Goal: Task Accomplishment & Management: Use online tool/utility

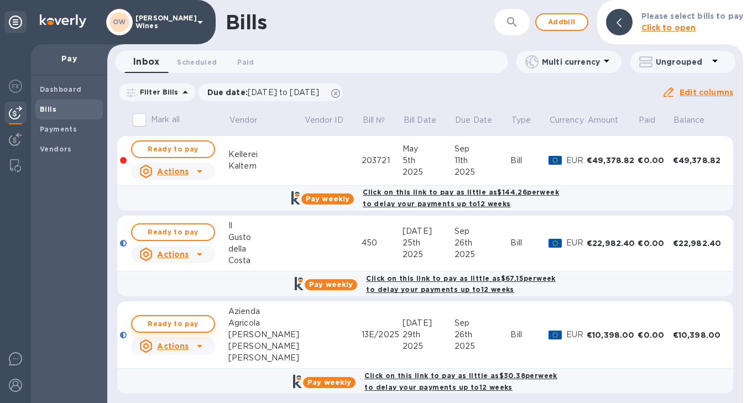
click at [173, 328] on span "Ready to pay" at bounding box center [173, 323] width 64 height 13
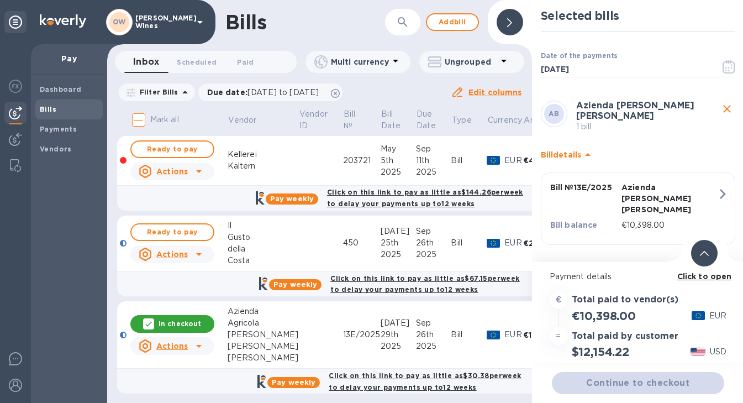
click at [700, 278] on b "Click to open" at bounding box center [705, 276] width 55 height 9
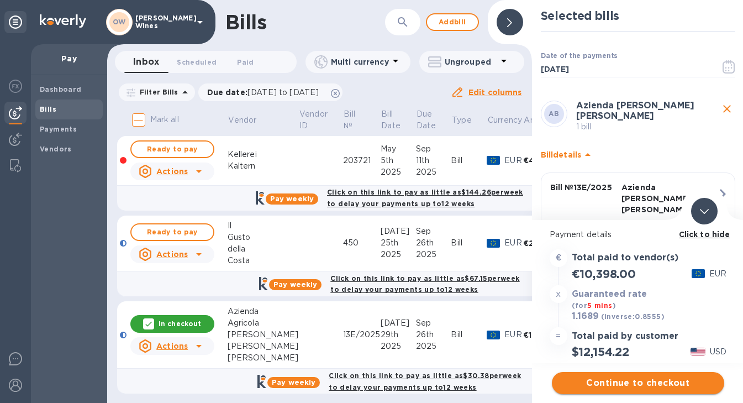
click at [664, 384] on span "Continue to checkout" at bounding box center [638, 382] width 155 height 13
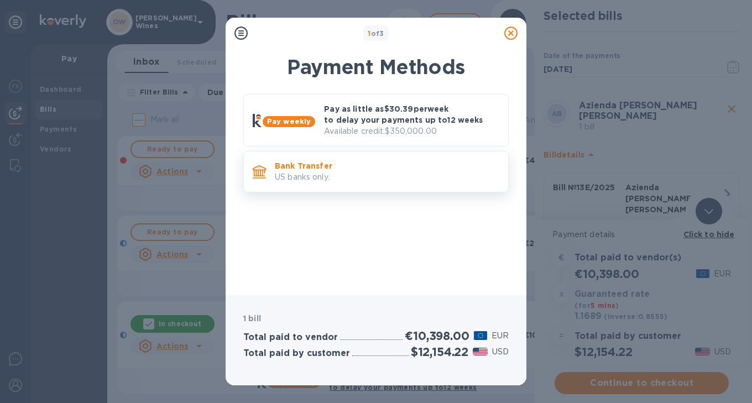
click at [421, 160] on p "Bank Transfer" at bounding box center [387, 165] width 224 height 11
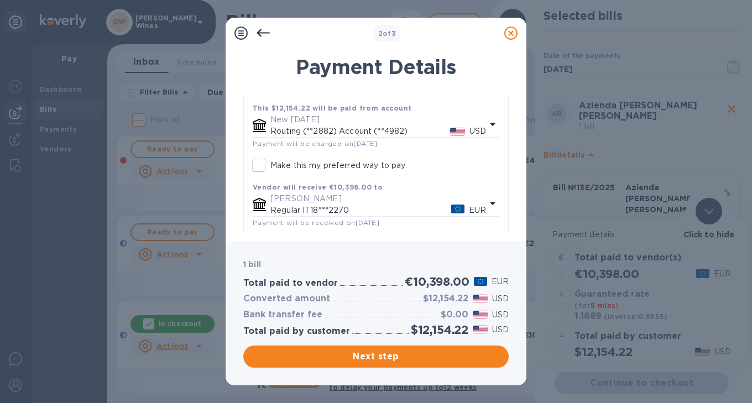
scroll to position [134, 0]
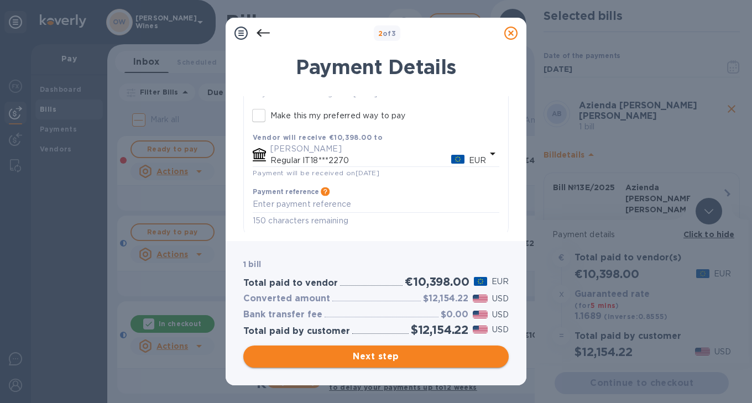
click at [398, 364] on button "Next step" at bounding box center [375, 356] width 265 height 22
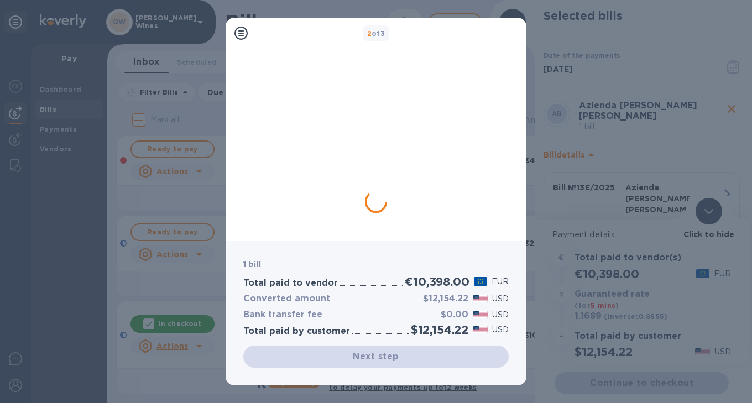
click at [354, 255] on div "1 bill Total paid to vendor €10,398.00 EUR Converted amount $12,154.22 USD Bank…" at bounding box center [375, 313] width 301 height 144
click at [391, 362] on div "Next step" at bounding box center [375, 356] width 265 height 22
click at [241, 38] on icon at bounding box center [240, 33] width 13 height 13
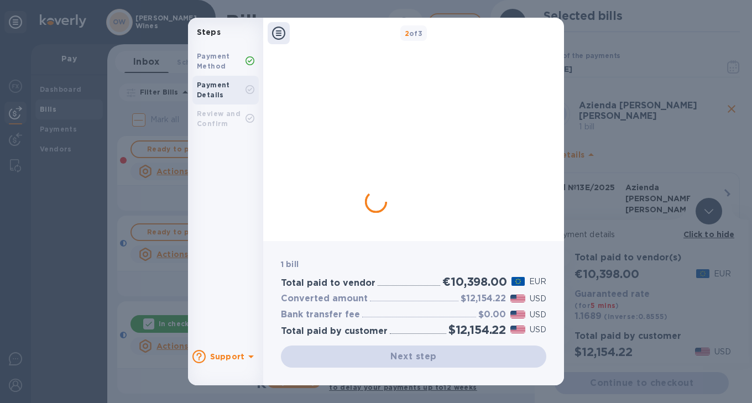
click at [228, 64] on div "Payment Method" at bounding box center [221, 61] width 49 height 20
click at [218, 66] on b "Payment Method" at bounding box center [213, 61] width 33 height 18
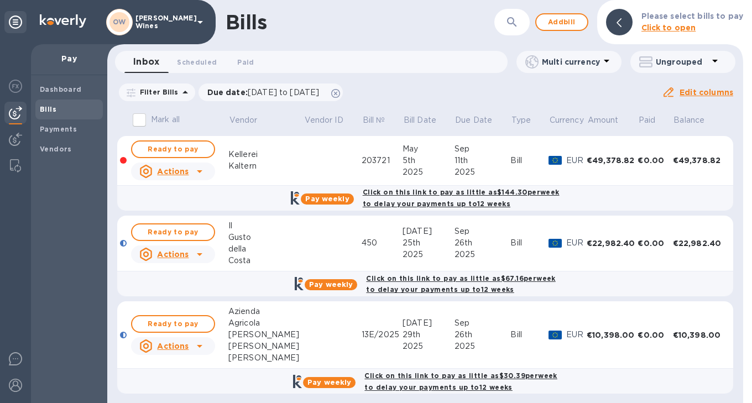
scroll to position [6, 0]
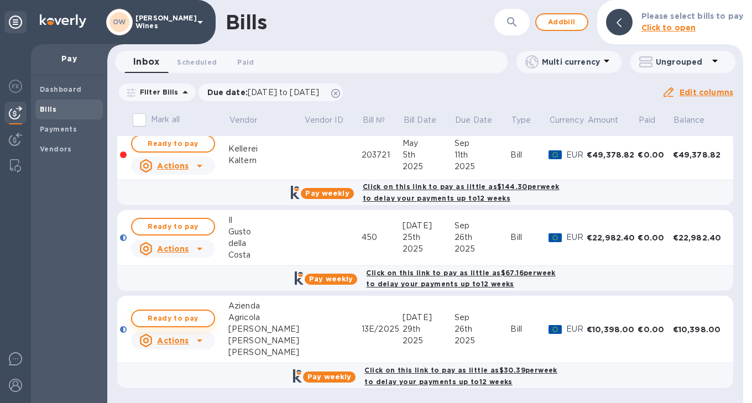
click at [186, 315] on span "Ready to pay" at bounding box center [173, 318] width 64 height 13
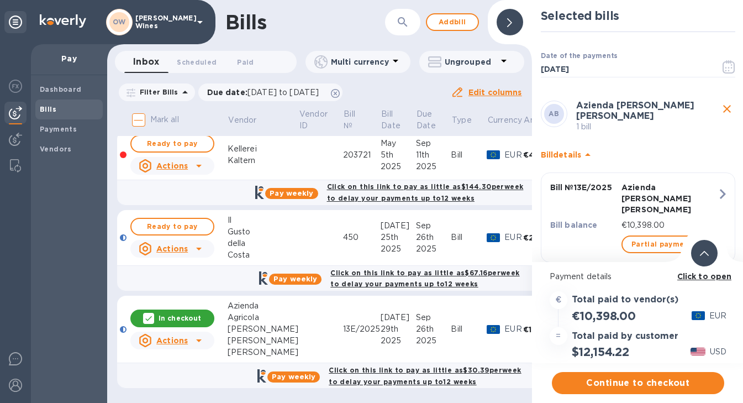
click at [707, 279] on b "Click to open" at bounding box center [705, 276] width 55 height 9
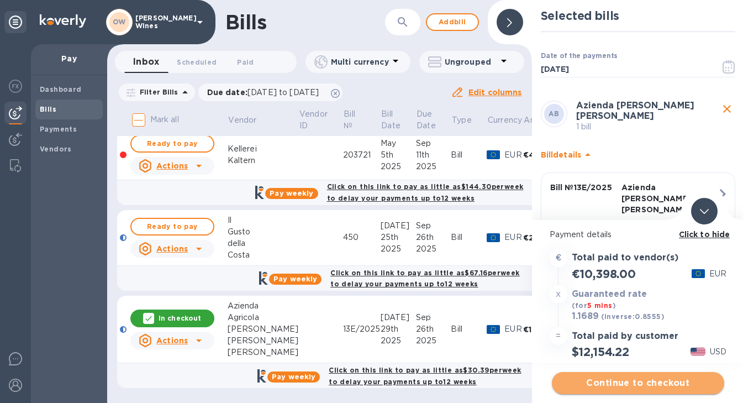
click at [648, 381] on span "Continue to checkout" at bounding box center [638, 382] width 155 height 13
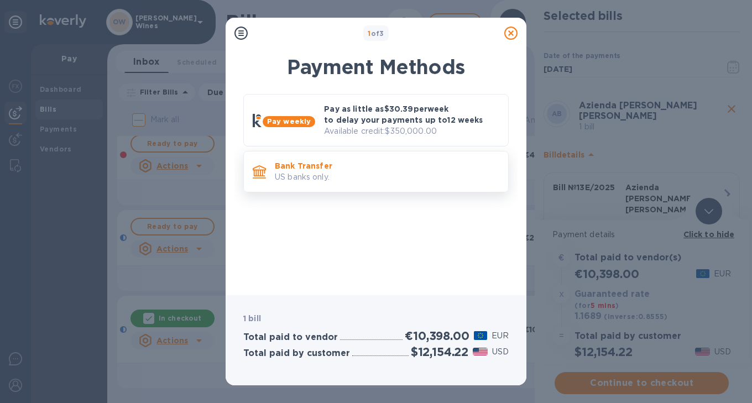
click at [324, 179] on p "US banks only." at bounding box center [387, 177] width 224 height 12
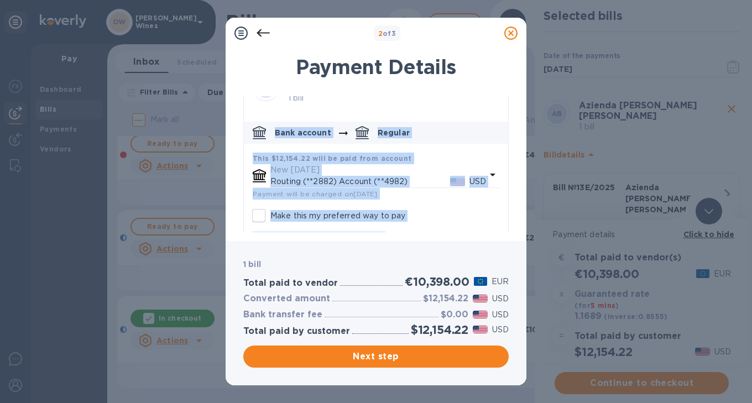
drag, startPoint x: 503, startPoint y: 138, endPoint x: 500, endPoint y: 229, distance: 91.2
click at [500, 229] on div "AB Azienda [PERSON_NAME] [PERSON_NAME] 1 bill Bank account Regular This $12,154…" at bounding box center [375, 199] width 265 height 274
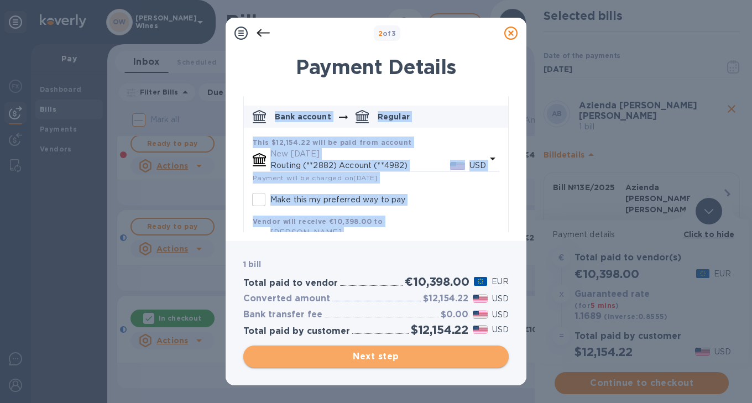
click at [407, 353] on span "Next step" at bounding box center [376, 356] width 248 height 13
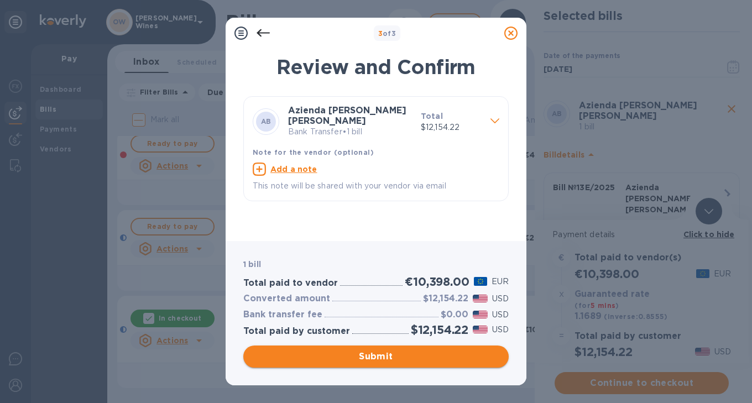
click at [408, 357] on span "Submit" at bounding box center [376, 356] width 248 height 13
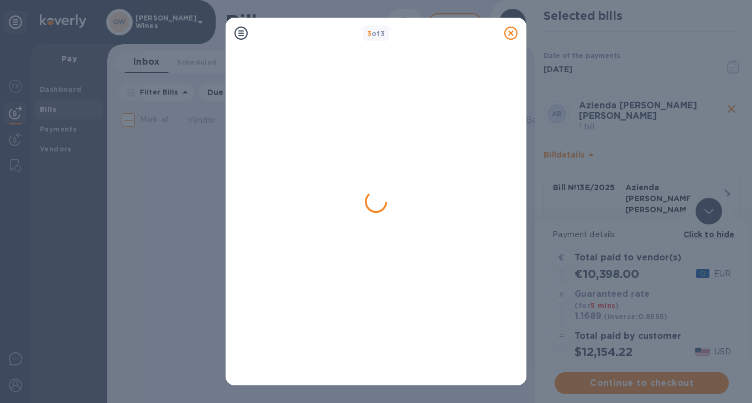
scroll to position [0, 0]
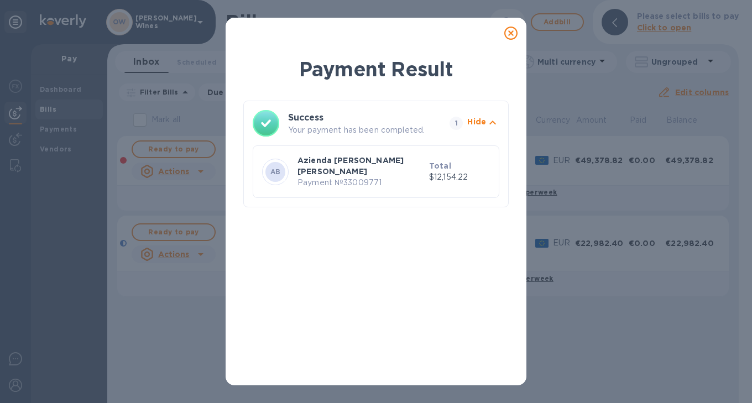
click at [508, 30] on icon at bounding box center [510, 33] width 13 height 13
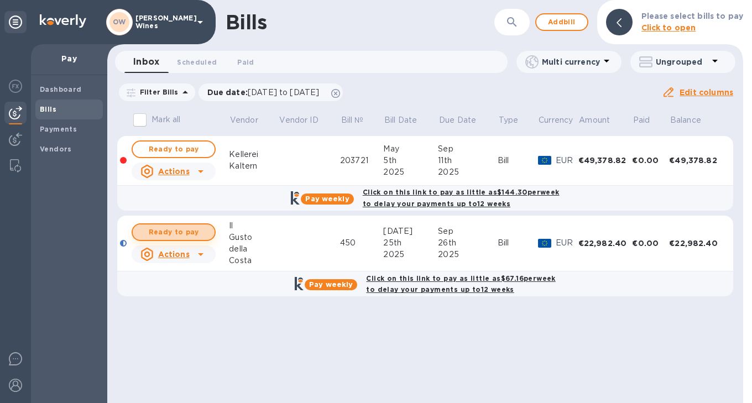
click at [167, 231] on span "Ready to pay" at bounding box center [173, 231] width 64 height 13
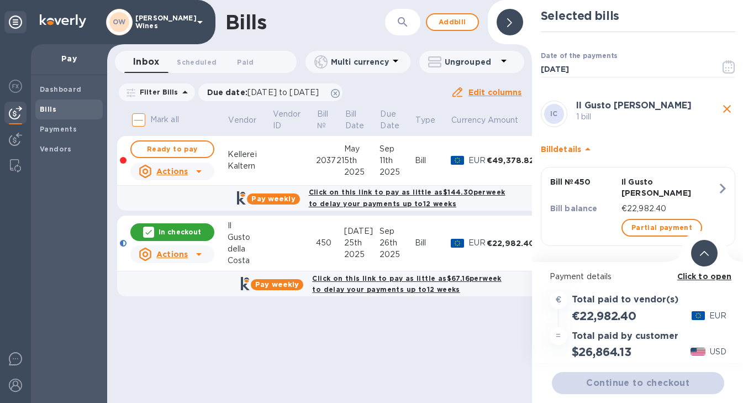
click at [694, 280] on b "Click to open" at bounding box center [705, 276] width 55 height 9
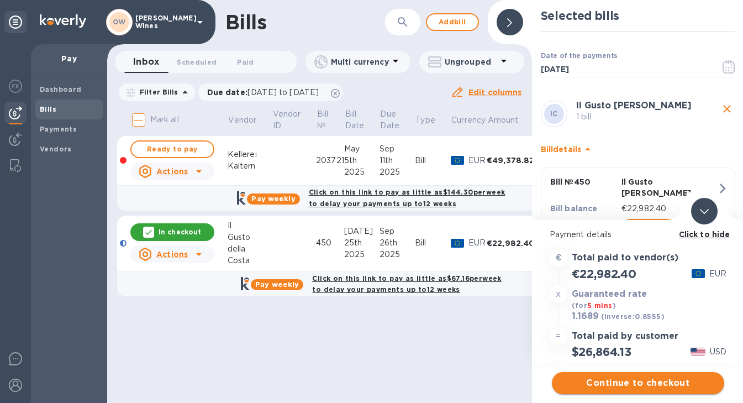
click at [647, 385] on span "Continue to checkout" at bounding box center [638, 382] width 155 height 13
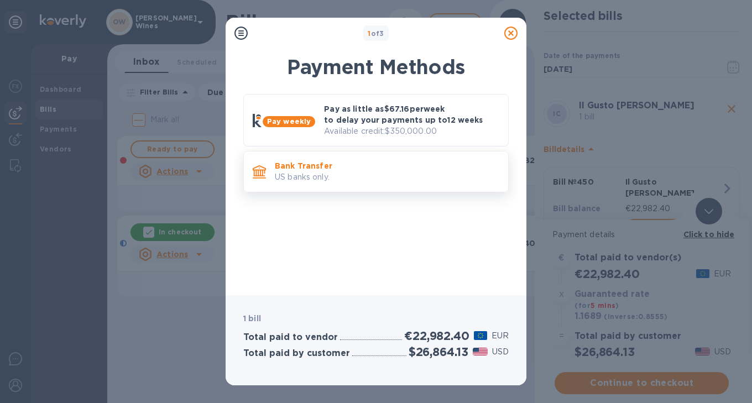
click at [422, 187] on div "Bank Transfer US banks only." at bounding box center [386, 171] width 233 height 31
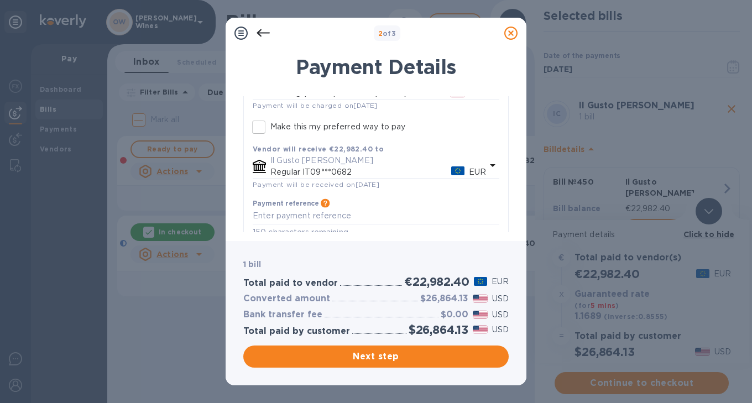
scroll to position [134, 0]
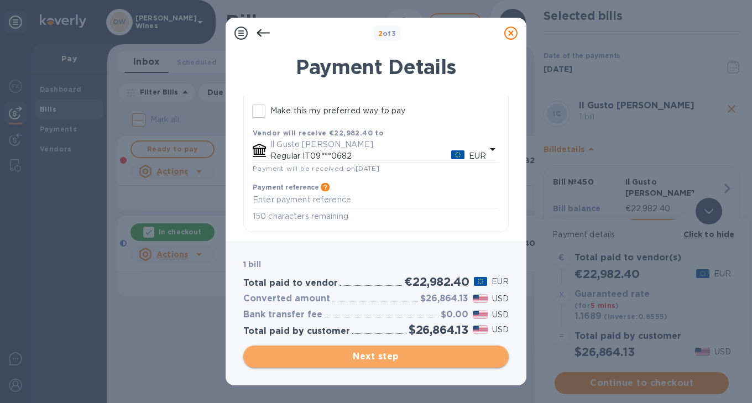
click at [438, 354] on span "Next step" at bounding box center [376, 356] width 248 height 13
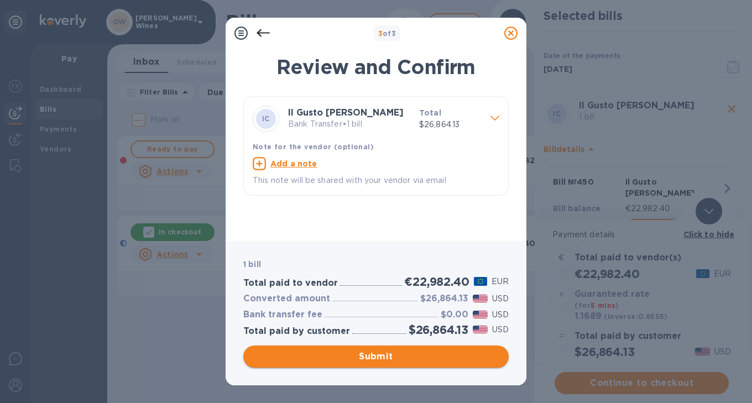
click at [408, 353] on span "Submit" at bounding box center [376, 356] width 248 height 13
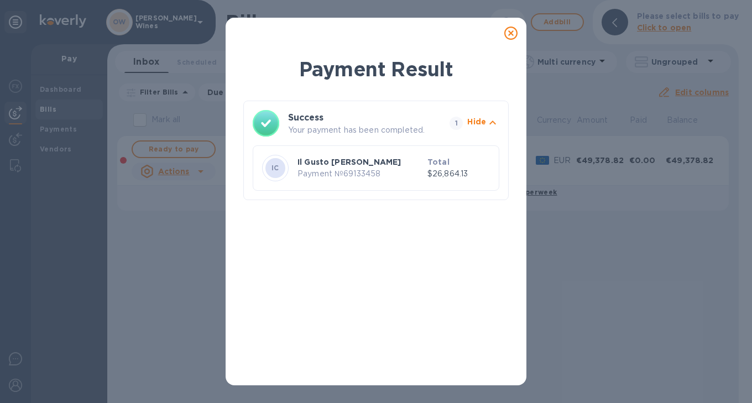
click at [511, 33] on icon at bounding box center [510, 33] width 13 height 13
